Goal: Task Accomplishment & Management: Manage account settings

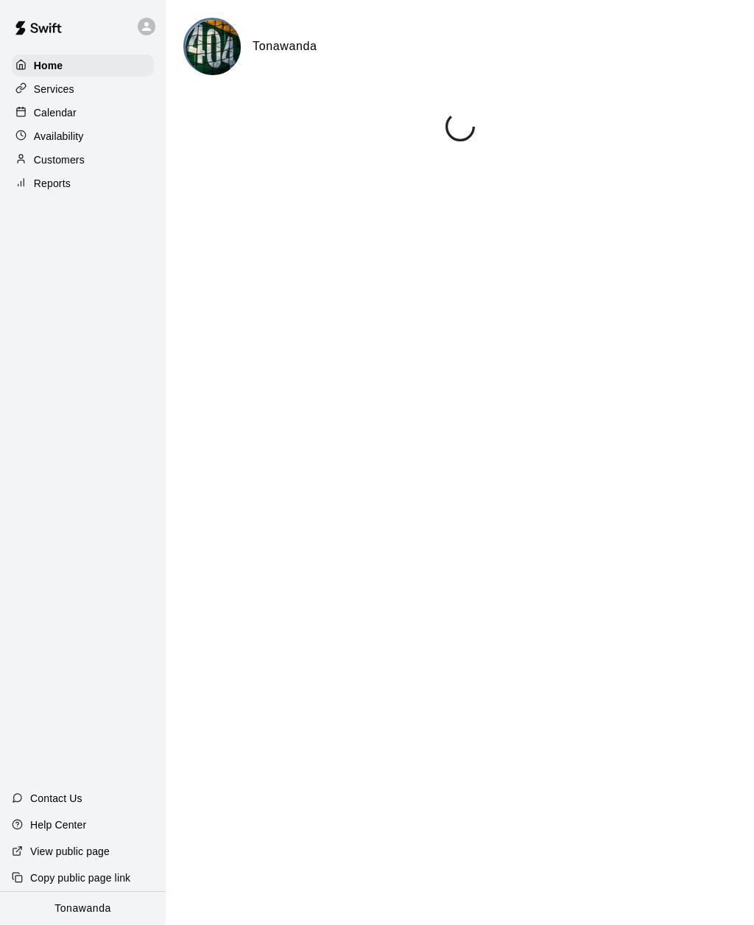
scroll to position [1, 0]
click at [55, 111] on p "Calendar" at bounding box center [55, 112] width 43 height 15
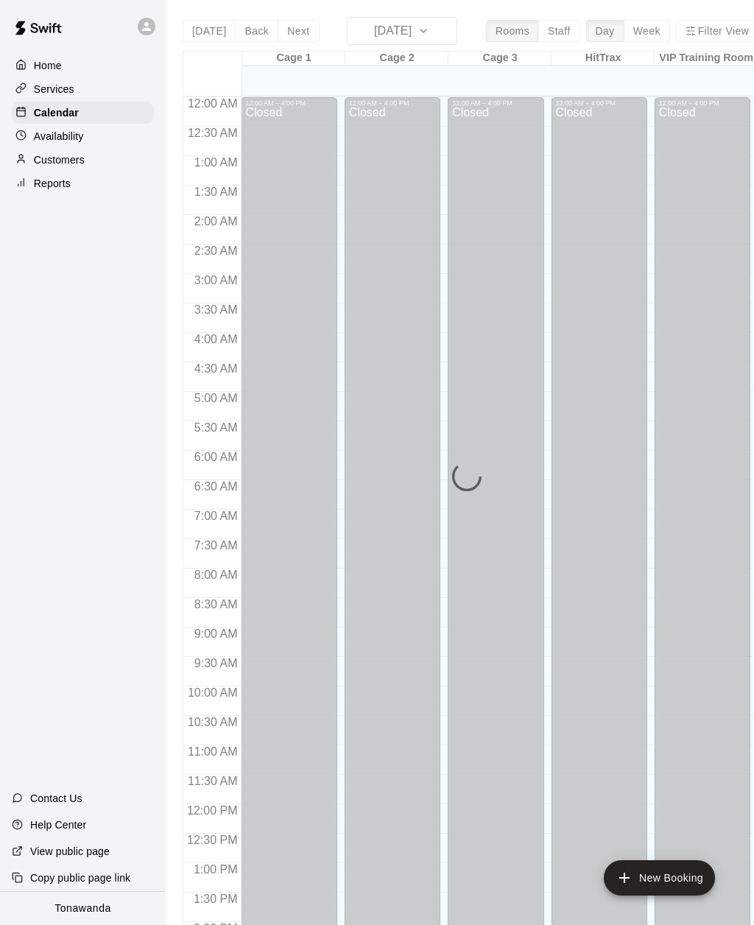
scroll to position [478, 0]
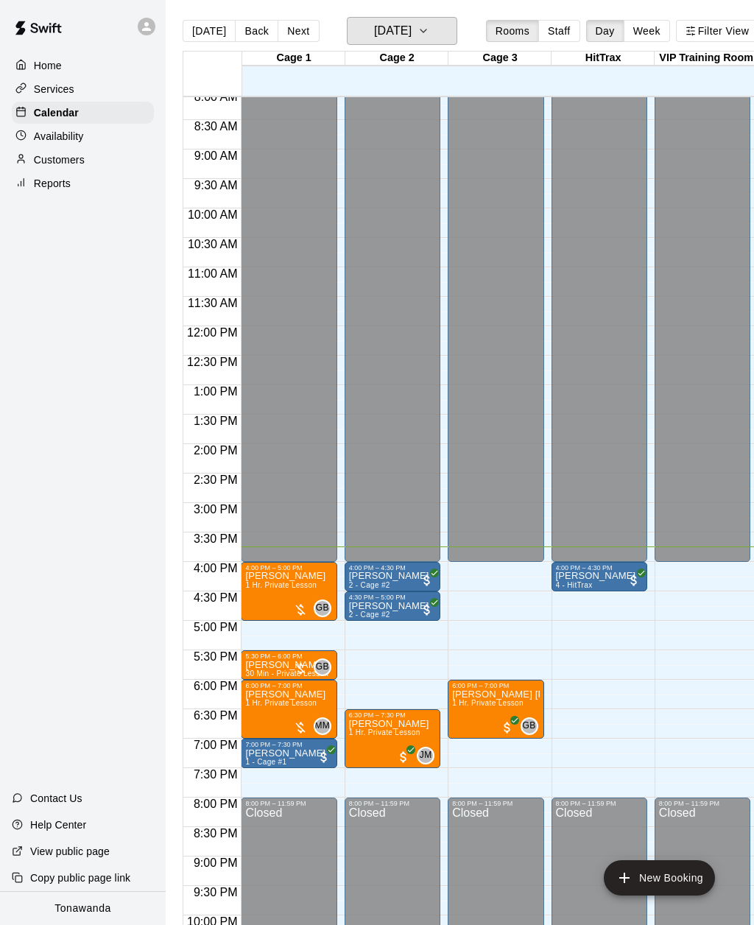
click at [389, 35] on h6 "[DATE]" at bounding box center [393, 31] width 38 height 21
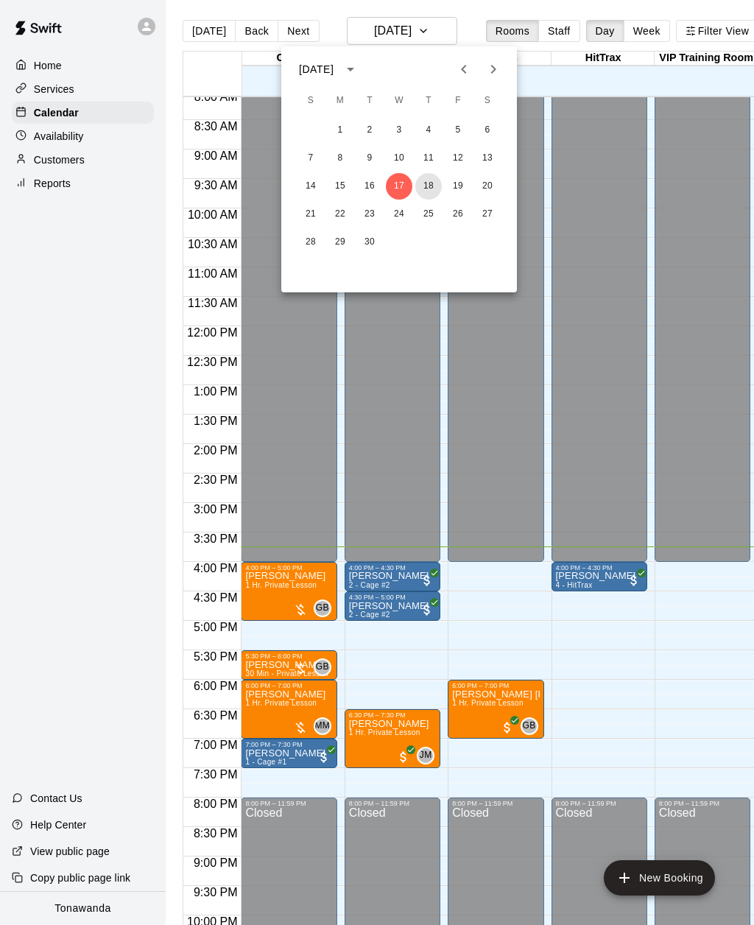
click at [430, 189] on button "18" at bounding box center [428, 186] width 27 height 27
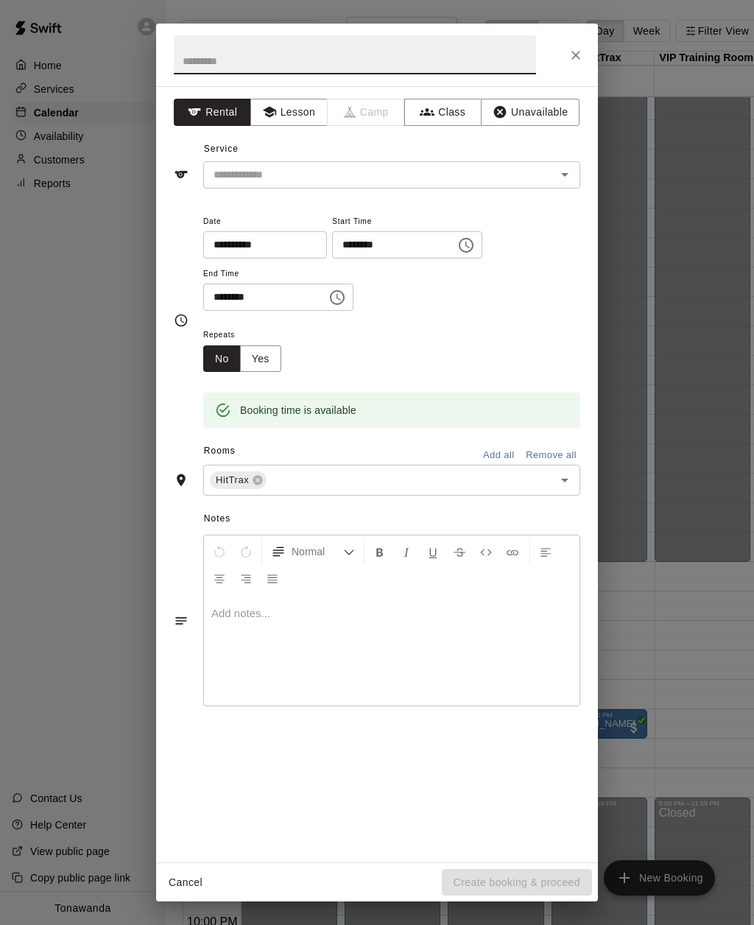
click at [616, 57] on div "**********" at bounding box center [377, 462] width 754 height 925
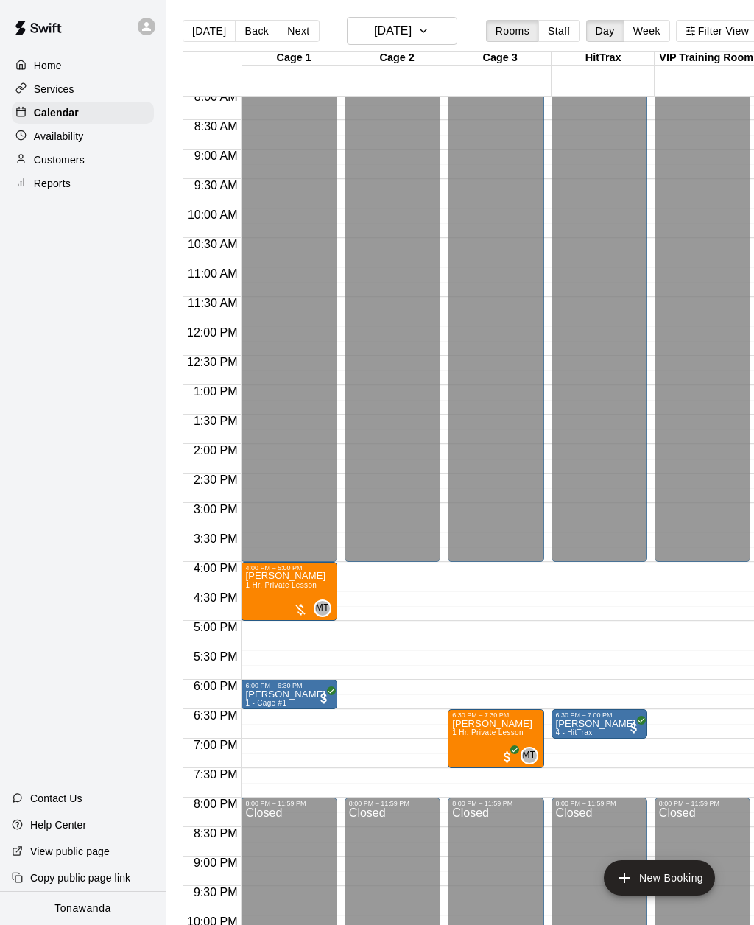
click at [570, 57] on div "HitTrax" at bounding box center [602, 59] width 103 height 14
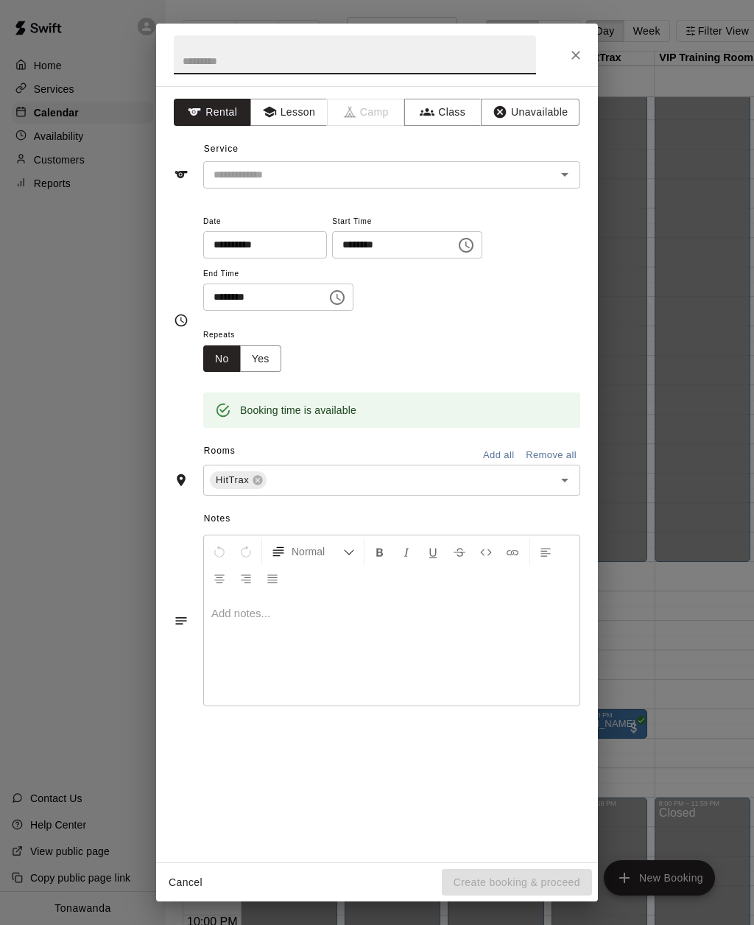
click at [535, 113] on button "Unavailable" at bounding box center [530, 112] width 99 height 27
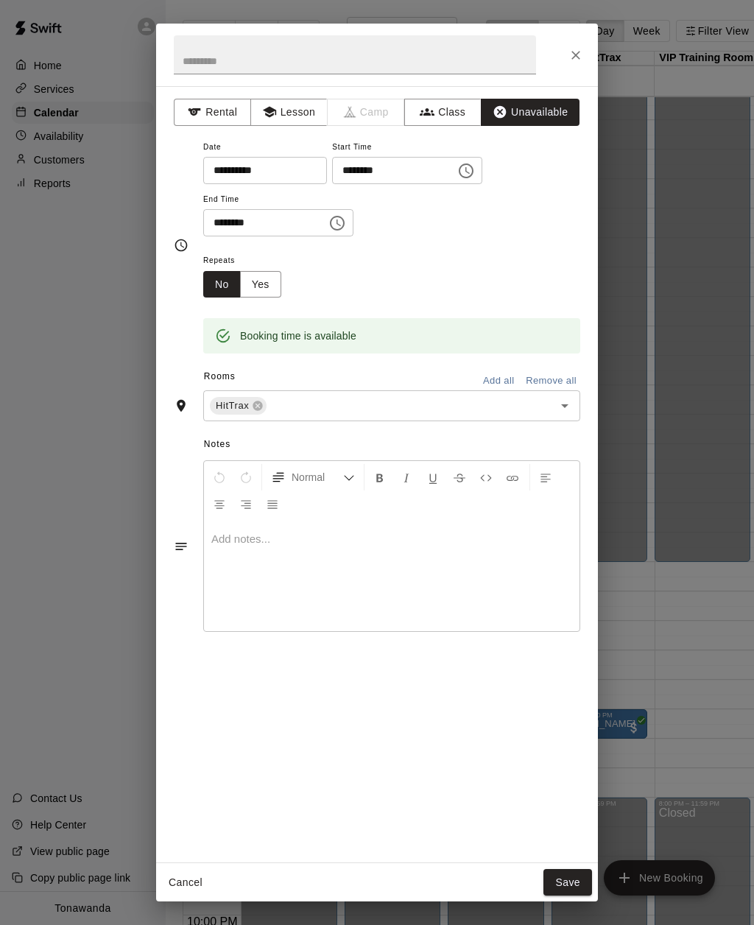
click at [570, 875] on button "Save" at bounding box center [567, 882] width 49 height 27
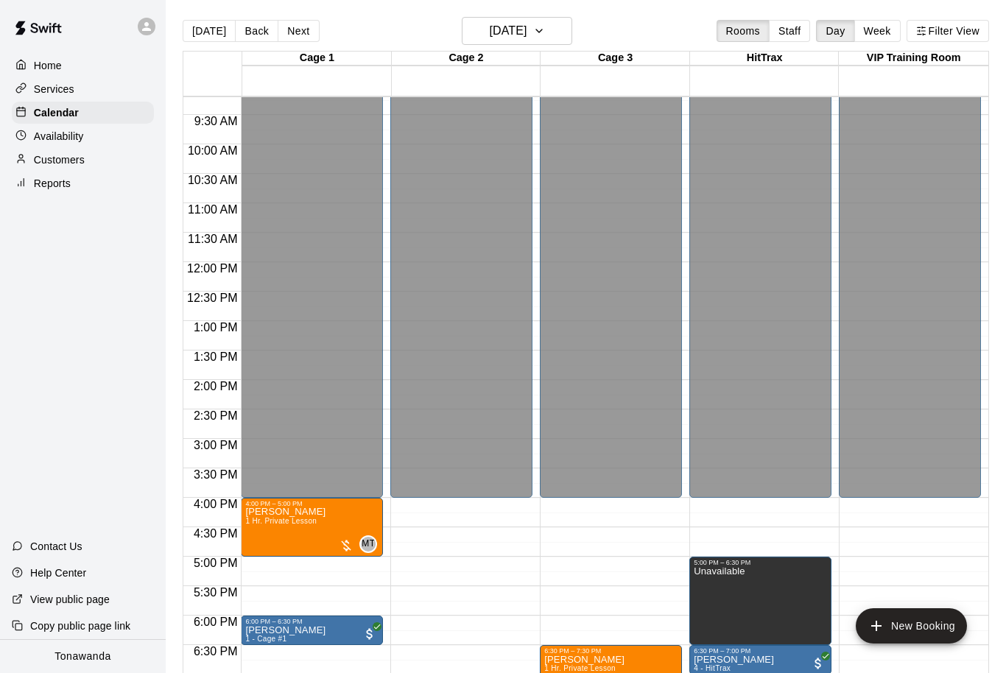
scroll to position [545, 0]
